Goal: Task Accomplishment & Management: Use online tool/utility

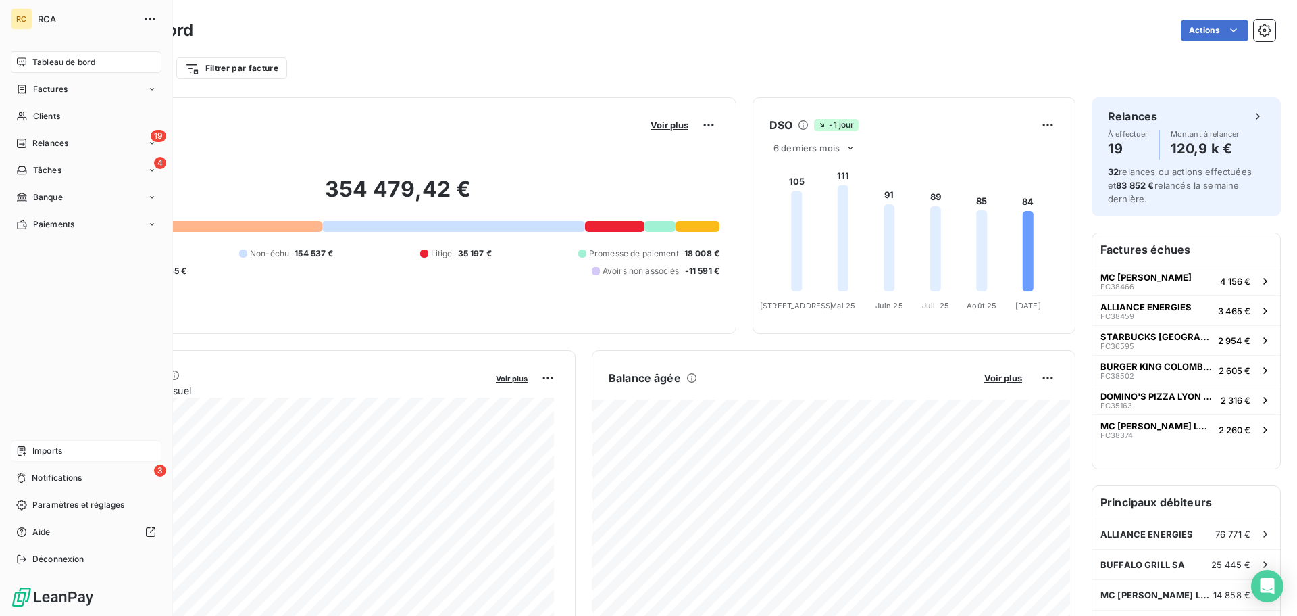
click at [31, 457] on div "Imports" at bounding box center [86, 451] width 151 height 22
click at [33, 453] on span "Imports" at bounding box center [47, 451] width 30 height 12
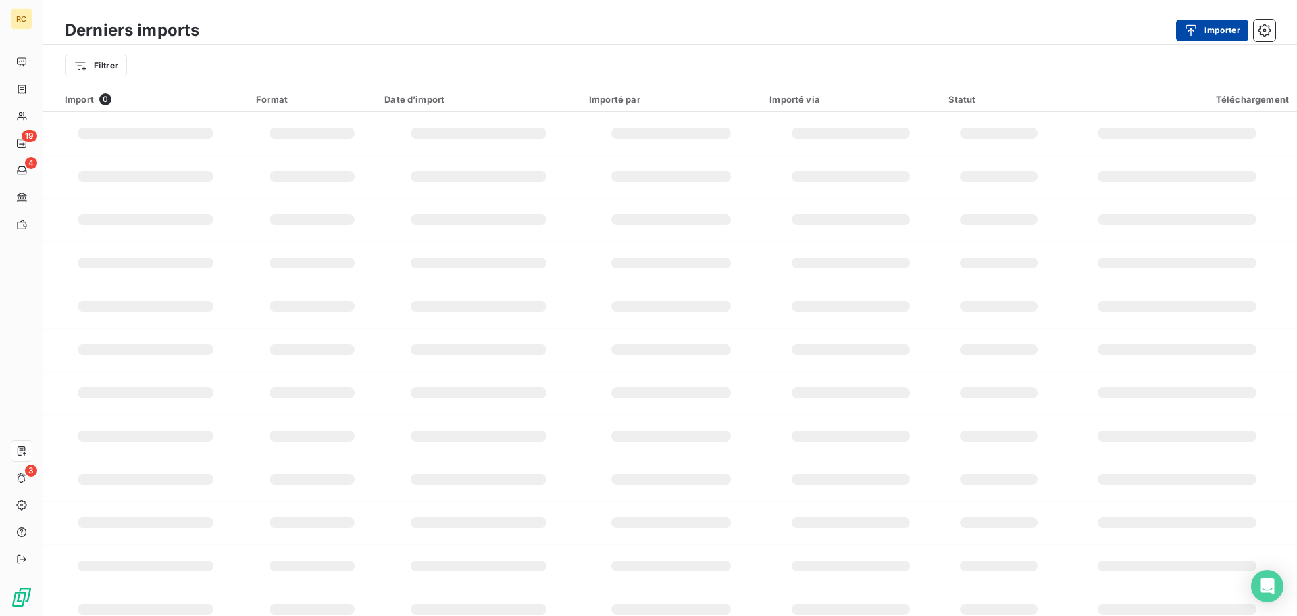
click at [1222, 28] on button "Importer" at bounding box center [1212, 31] width 72 height 22
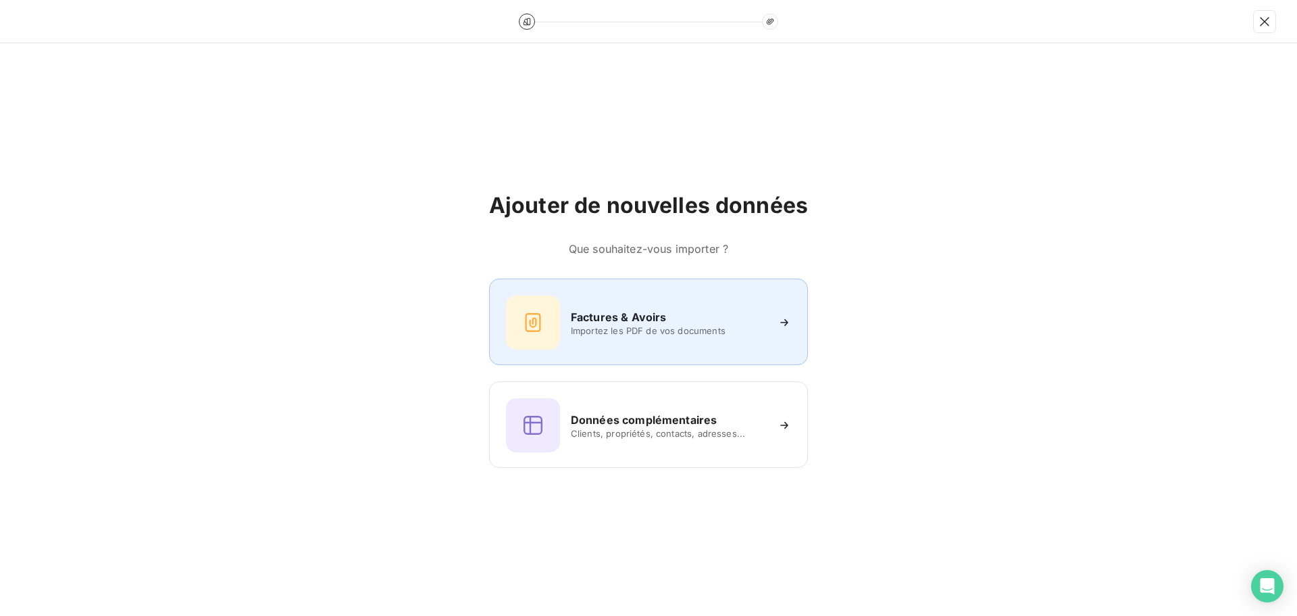
click at [699, 300] on div "Factures & Avoirs Importez les PDF de vos documents" at bounding box center [648, 322] width 285 height 54
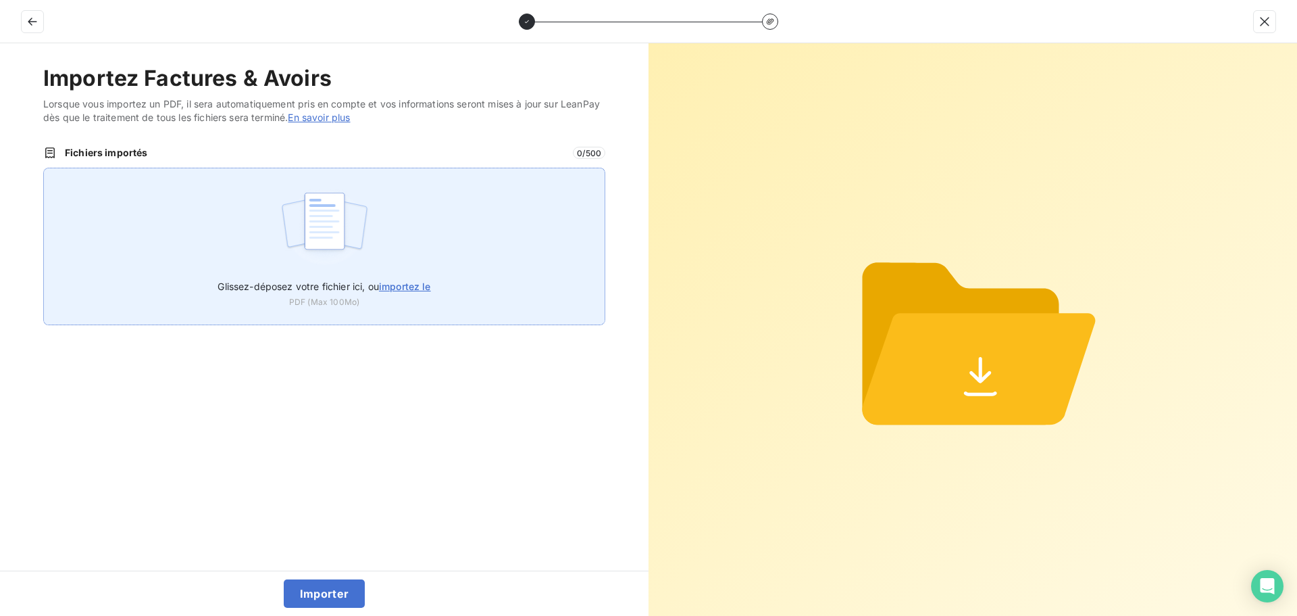
click at [374, 204] on div "Glissez-déposez votre fichier ici, ou importez le PDF (Max 100Mo)" at bounding box center [324, 246] width 562 height 157
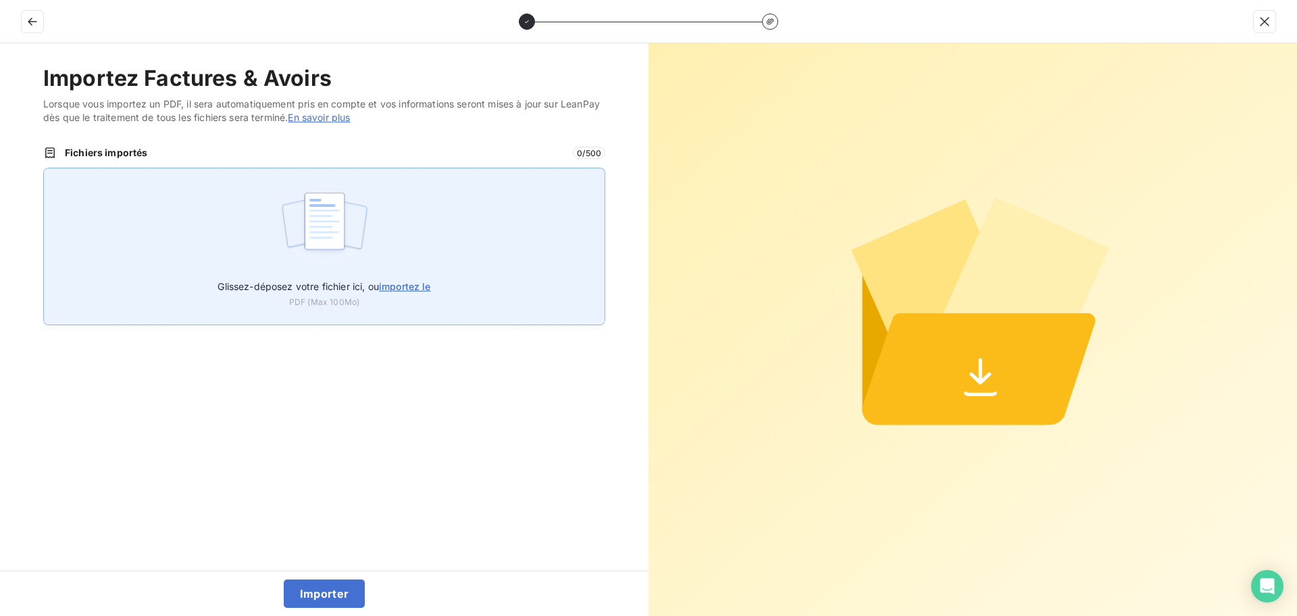
type input "C:\fakepath\FC38792.pdf"
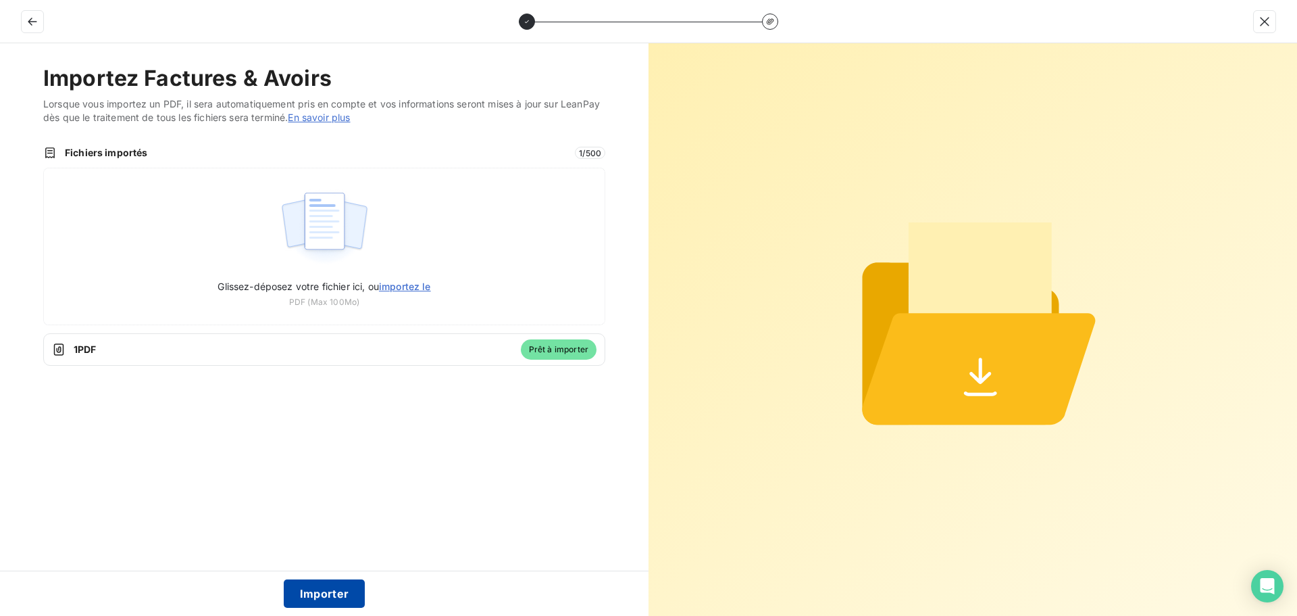
click at [312, 593] on button "Importer" at bounding box center [325, 593] width 82 height 28
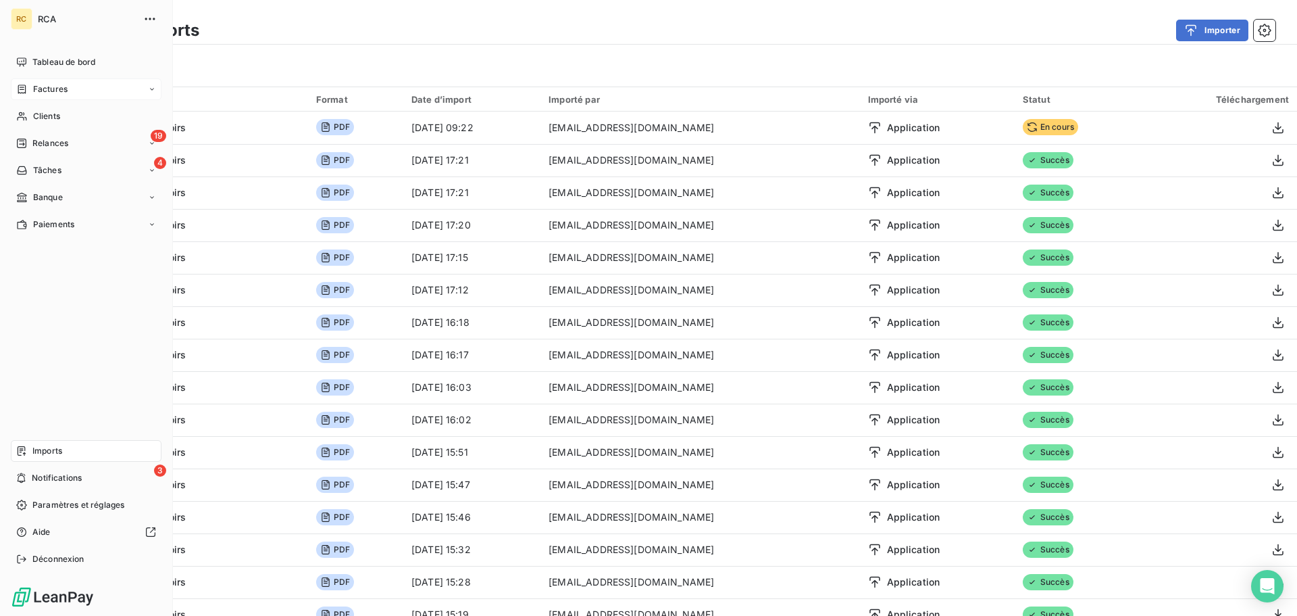
click at [48, 89] on span "Factures" at bounding box center [50, 89] width 34 height 12
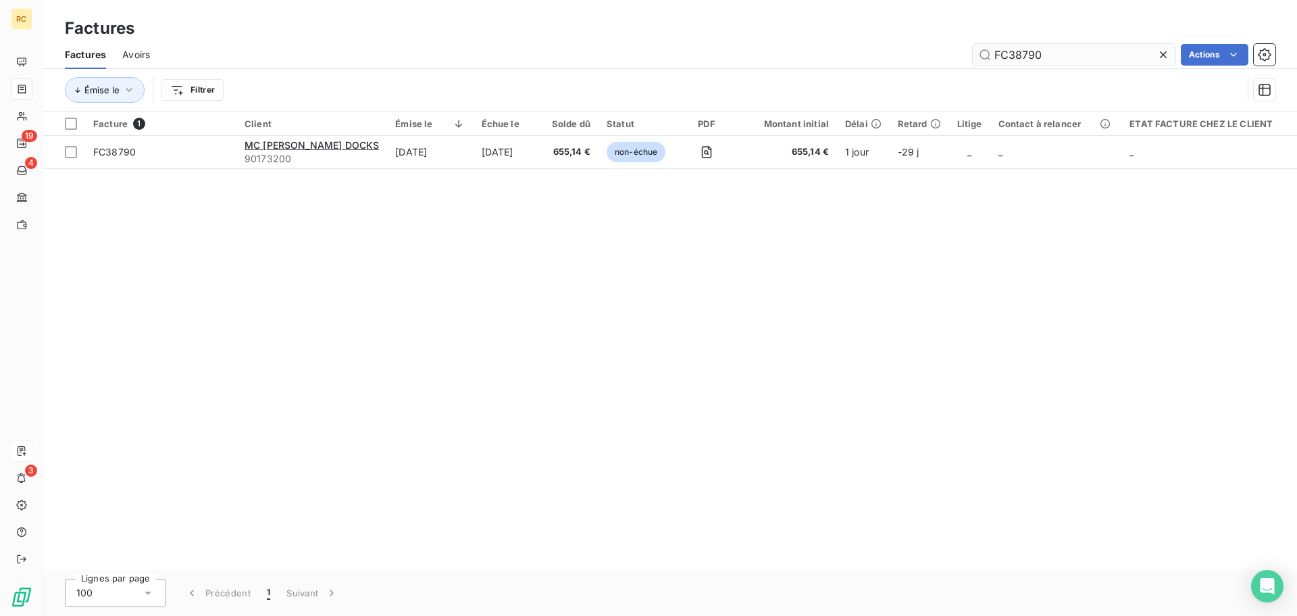
click at [1101, 59] on input "FC38790" at bounding box center [1074, 55] width 203 height 22
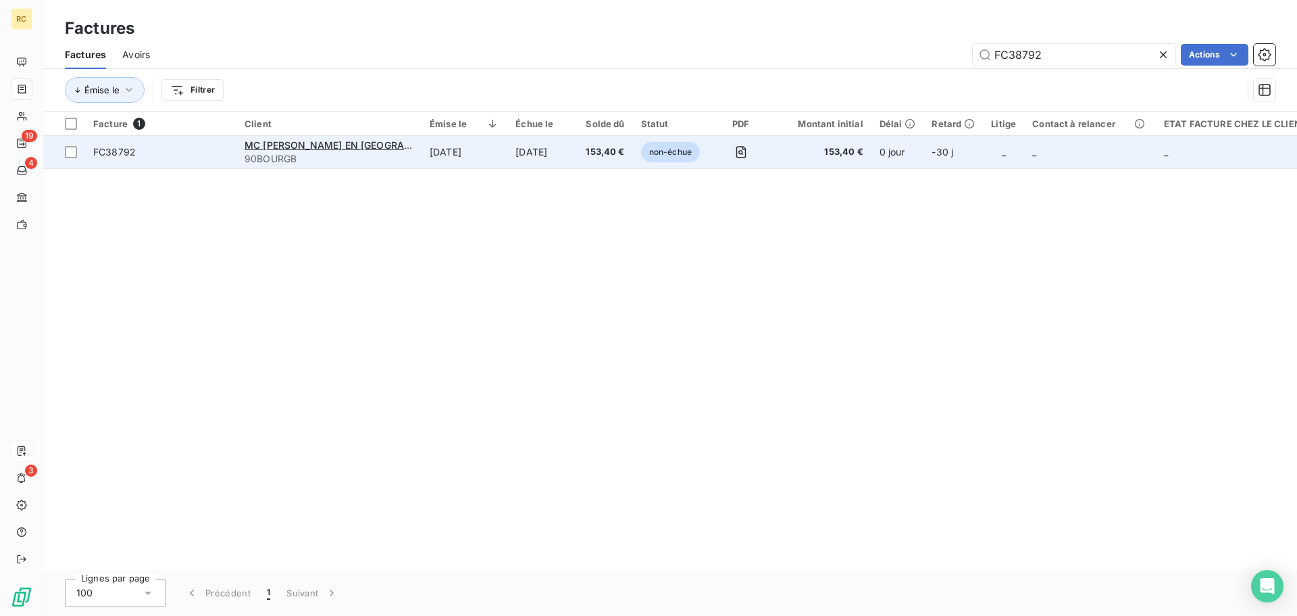
type input "FC38792"
click at [111, 148] on span "FC38792" at bounding box center [114, 151] width 43 height 11
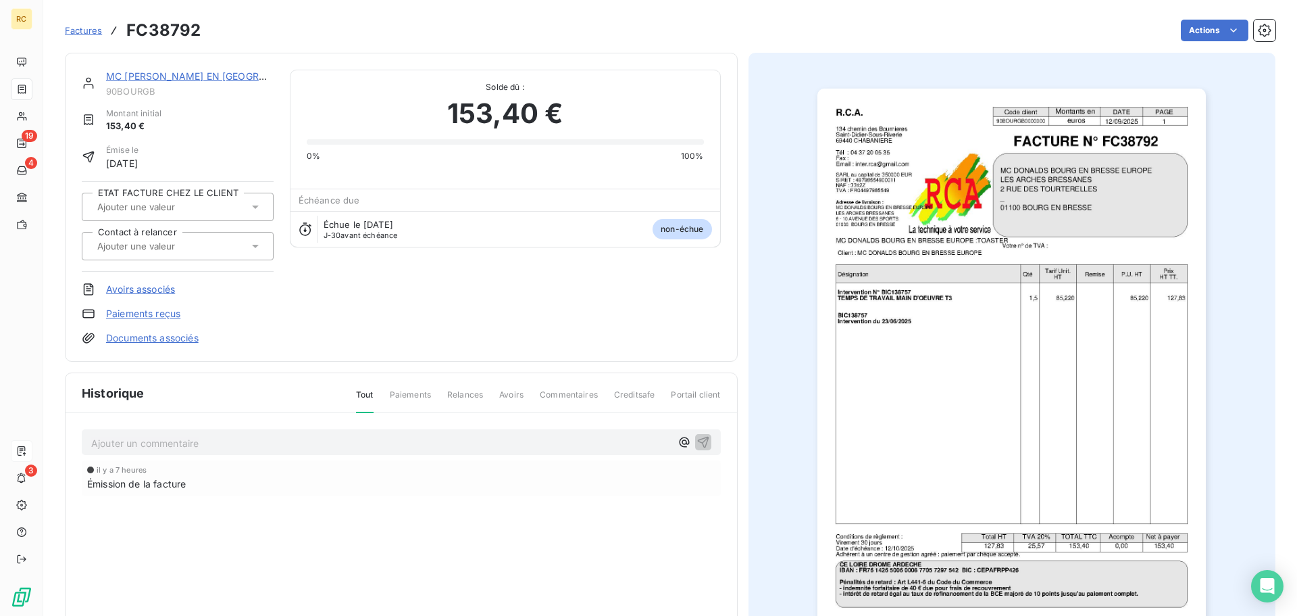
click at [142, 336] on link "Documents associés" at bounding box center [152, 338] width 93 height 14
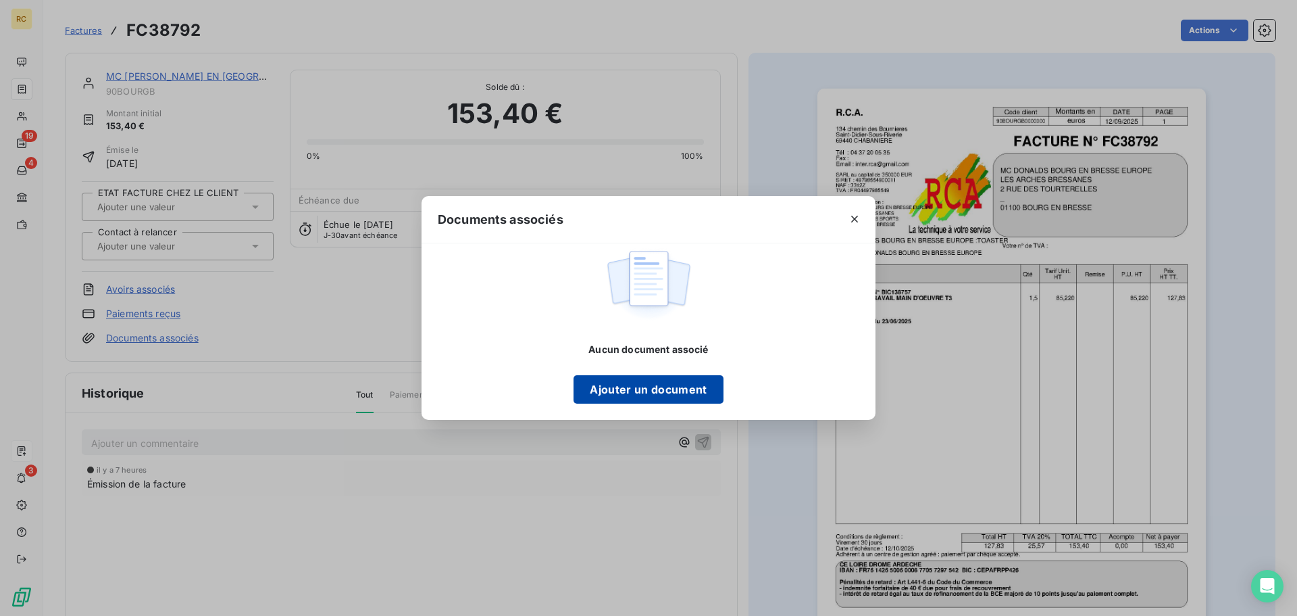
click at [601, 376] on div "Aucun document associé Ajouter un document" at bounding box center [648, 373] width 149 height 61
click at [604, 385] on button "Ajouter un document" at bounding box center [648, 389] width 149 height 28
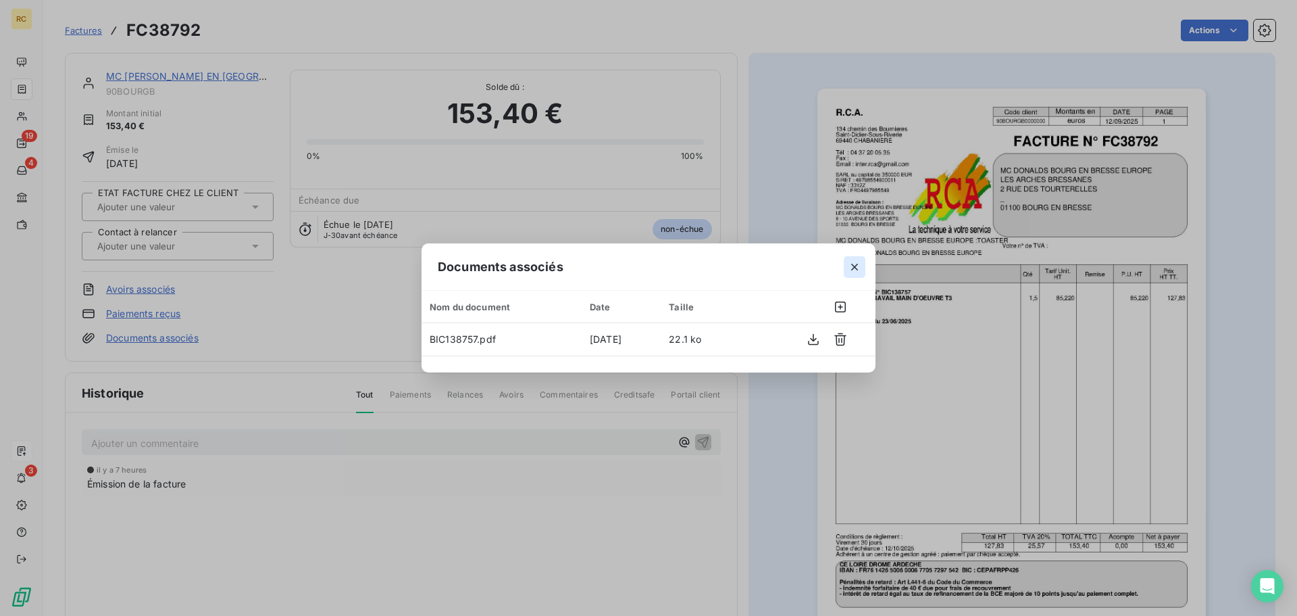
click at [857, 265] on icon "button" at bounding box center [854, 267] width 7 height 7
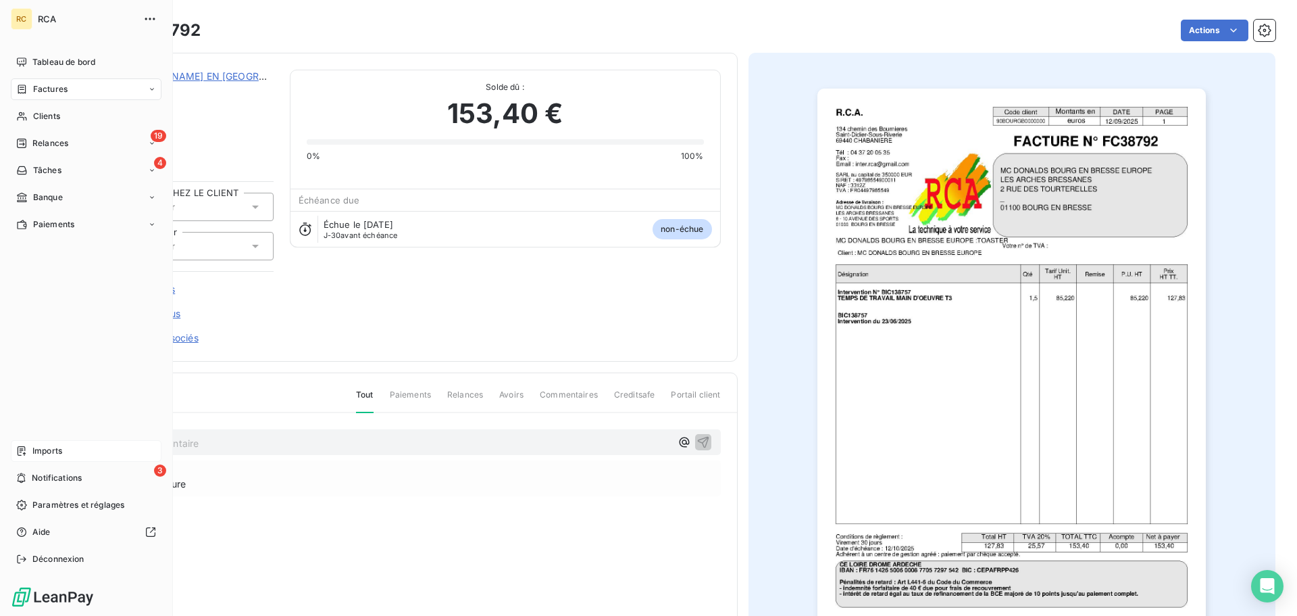
click at [60, 449] on span "Imports" at bounding box center [47, 451] width 30 height 12
